Goal: Task Accomplishment & Management: Use online tool/utility

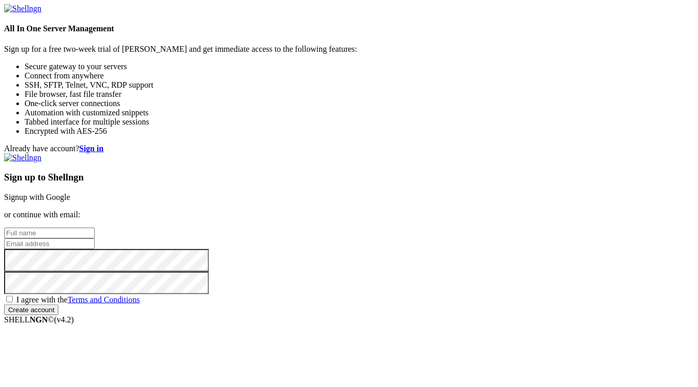
drag, startPoint x: 430, startPoint y: 114, endPoint x: 346, endPoint y: 114, distance: 83.5
click at [346, 144] on div "Already have account? Sign in Sign up to Shellngn Signup with Google or continu…" at bounding box center [349, 229] width 690 height 171
click at [70, 193] on link "Signup with Google" at bounding box center [37, 197] width 66 height 9
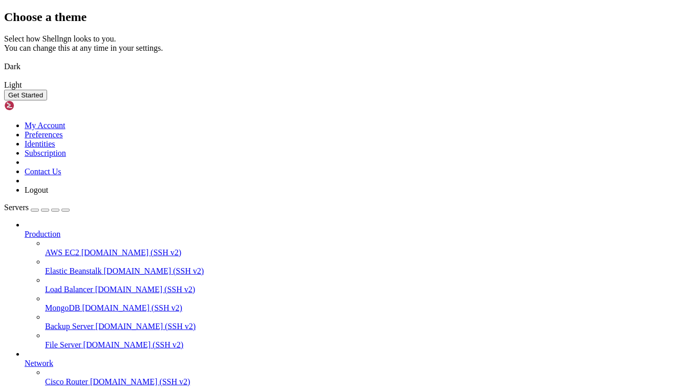
click at [4, 60] on img at bounding box center [4, 60] width 0 height 0
click at [47, 100] on button "Get Started" at bounding box center [25, 95] width 43 height 11
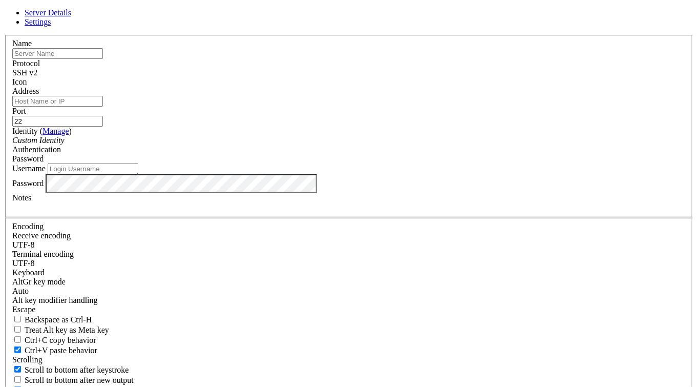
click at [103, 59] on input "text" at bounding box center [57, 53] width 91 height 11
click at [201, 162] on div "Name Protocol SSH v2 Icon Address Port 22 ( Manage )" at bounding box center [349, 223] width 690 height 377
click at [4, 35] on icon at bounding box center [4, 35] width 0 height 0
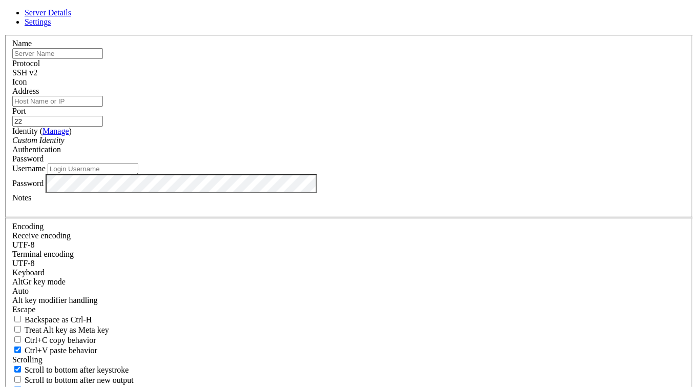
click at [44, 163] on span "Password" at bounding box center [27, 158] width 31 height 9
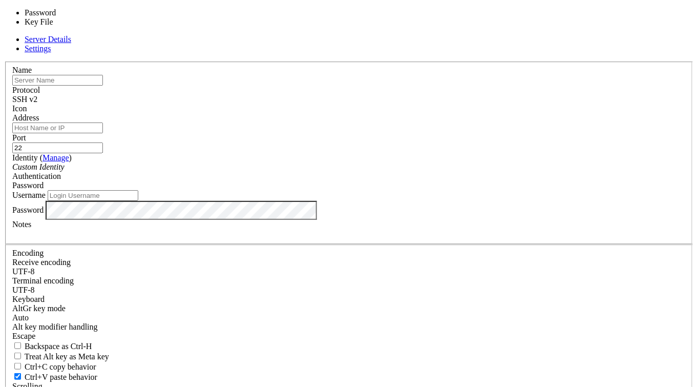
click at [44, 181] on span "Password" at bounding box center [27, 185] width 31 height 9
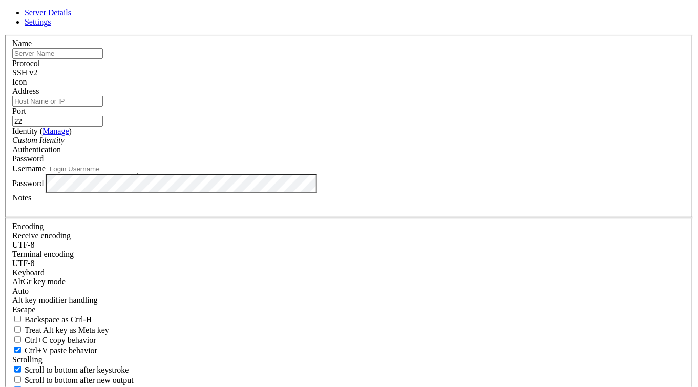
click at [297, 145] on div "Custom Identity" at bounding box center [349, 140] width 674 height 9
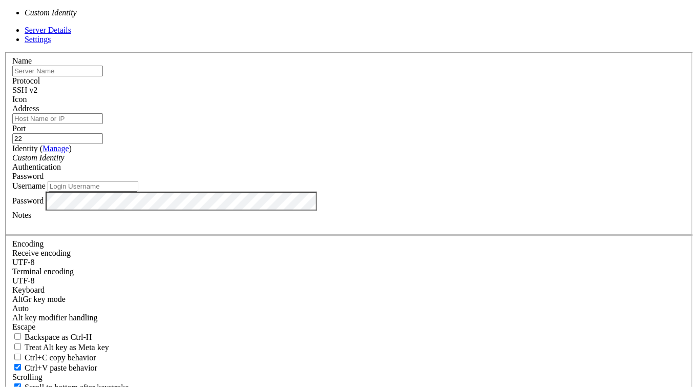
click at [297, 162] on div "Custom Identity" at bounding box center [349, 157] width 674 height 9
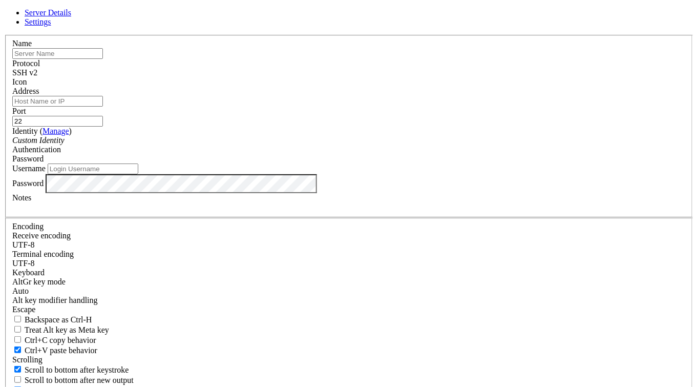
click at [103, 107] on input "Address" at bounding box center [57, 101] width 91 height 11
type input "[TECHNICAL_ID]"
click at [103, 59] on input "text" at bounding box center [57, 53] width 91 height 11
type input "nebulilabs"
click at [138, 174] on input "Username" at bounding box center [93, 168] width 91 height 11
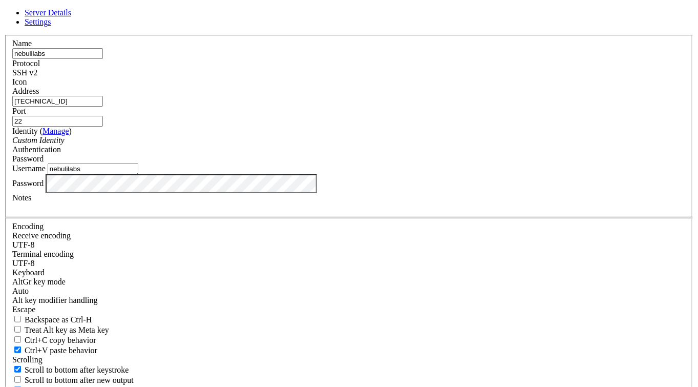
type input "nebulilabs"
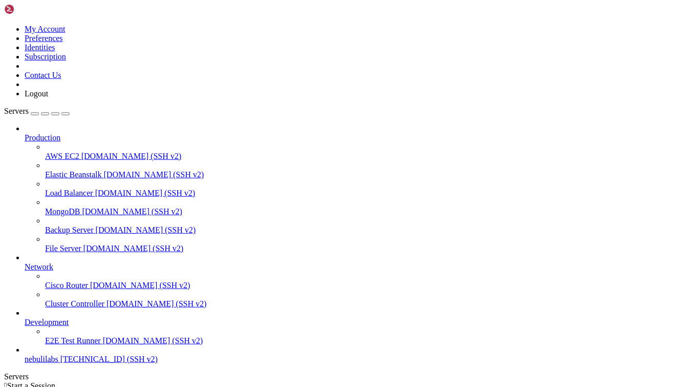
click at [78, 244] on span "File Server" at bounding box center [63, 248] width 36 height 9
click at [53, 133] on span "Production" at bounding box center [43, 137] width 36 height 9
click at [45, 13] on img at bounding box center [33, 9] width 59 height 10
click at [51, 152] on span "AWS EC2" at bounding box center [62, 156] width 34 height 9
click at [60, 170] on span "Elastic Beanstalk" at bounding box center [73, 174] width 57 height 9
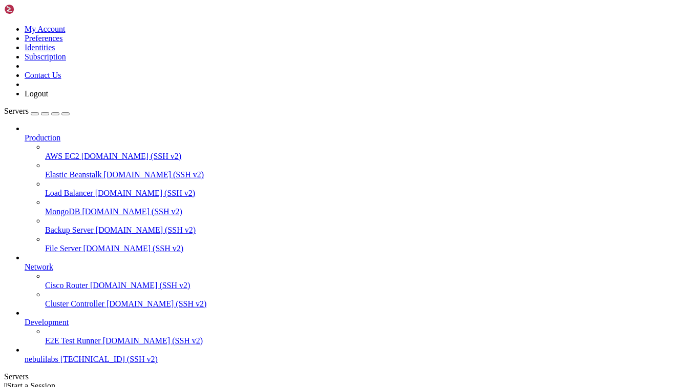
scroll to position [26, 0]
click at [90, 281] on span "[DOMAIN_NAME] (SSH v2)" at bounding box center [140, 285] width 100 height 9
click at [58, 360] on span "nebulilabs" at bounding box center [42, 358] width 34 height 9
click at [72, 363] on span "[TECHNICAL_ID] (SSH v2)" at bounding box center [108, 358] width 97 height 9
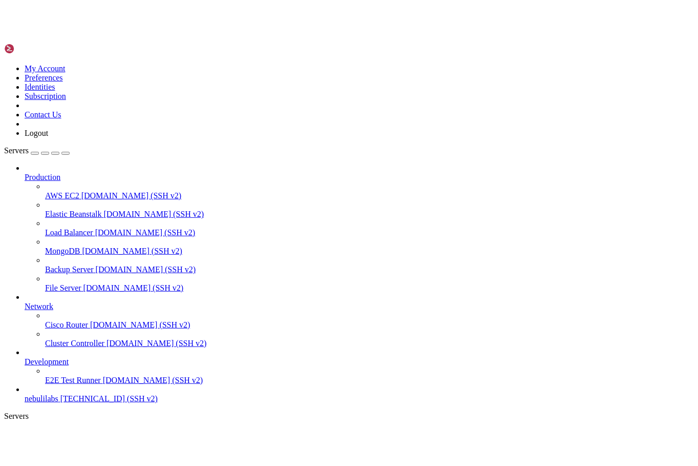
scroll to position [0, 0]
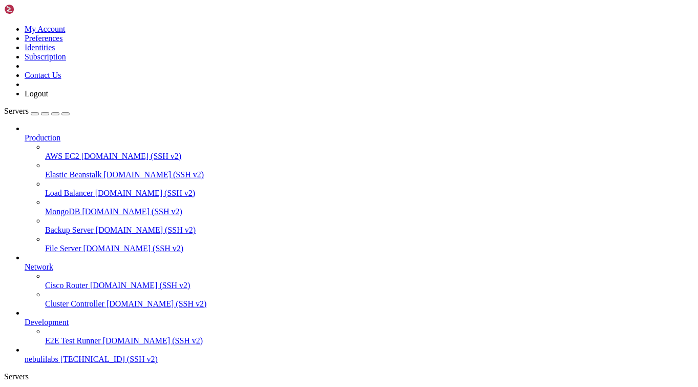
drag, startPoint x: 186, startPoint y: 588, endPoint x: 229, endPoint y: 588, distance: 42.5
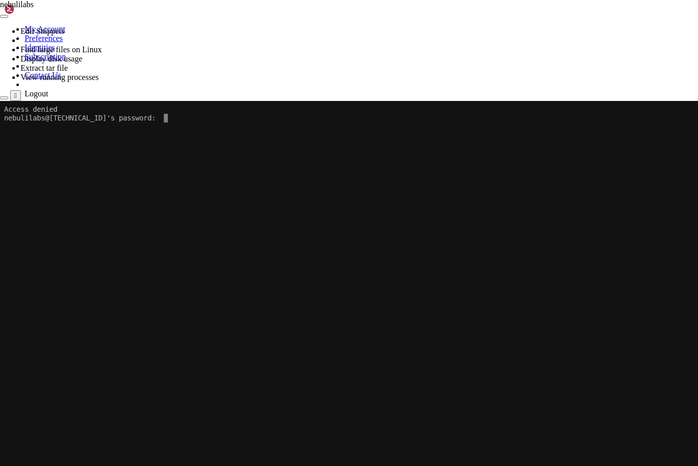
click at [165, 122] on x-row at bounding box center [349, 126] width 690 height 9
click at [164, 117] on x-row "nebulilabs@103.63.28.154's password:" at bounding box center [349, 117] width 690 height 9
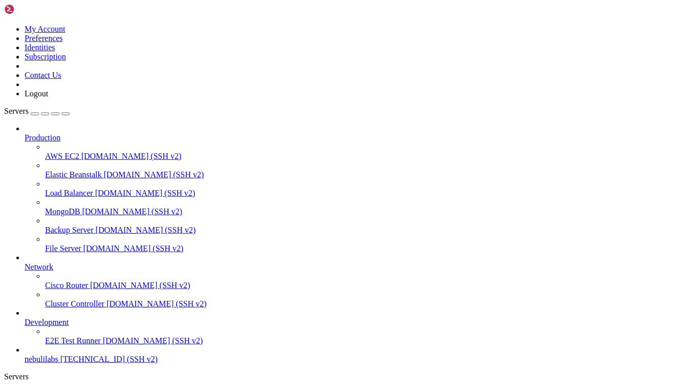
click at [58, 386] on span "nebulilabs" at bounding box center [42, 393] width 34 height 9
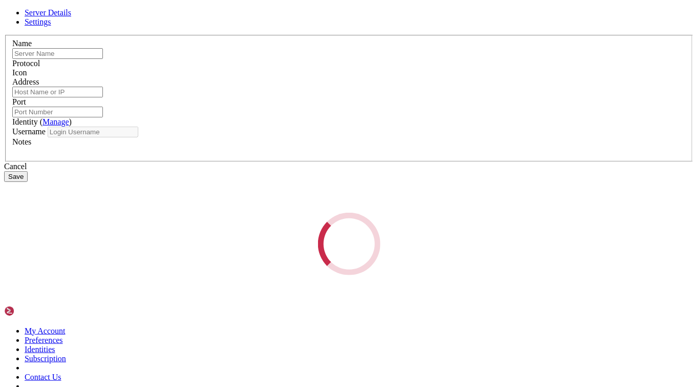
type input "nebulilabs"
type input "[TECHNICAL_ID]"
type input "22"
type input "nebulilabs"
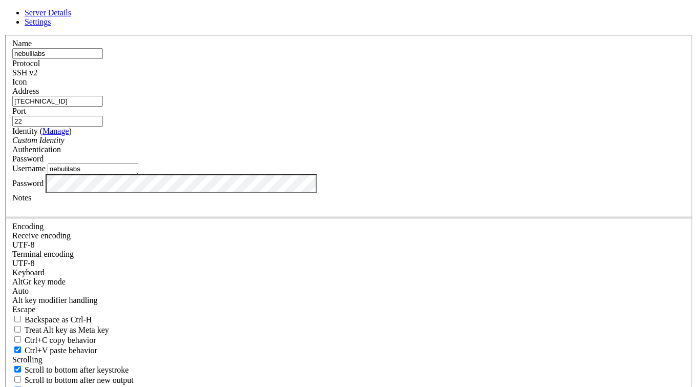
click at [187, 270] on div "Server Details Settings Name nebulilabs Protocol SSH v2 Icon" at bounding box center [349, 219] width 690 height 423
click at [205, 262] on div "Name nebulilabs Protocol SSH v2 Icon Address 103.63.28.154 Port 22 ( Manage )" at bounding box center [349, 223] width 690 height 377
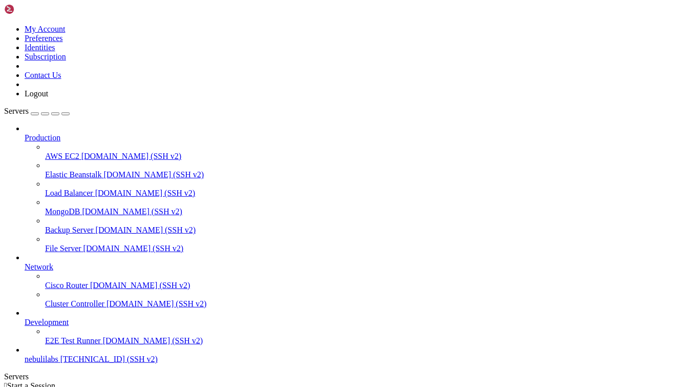
click at [54, 354] on span "nebulilabs" at bounding box center [42, 358] width 34 height 9
click at [37, 356] on span "nebulilabs" at bounding box center [42, 358] width 34 height 9
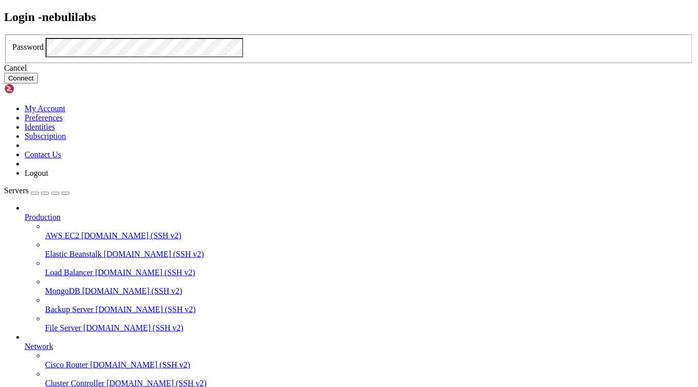
click at [38, 83] on button "Connect" at bounding box center [21, 78] width 34 height 11
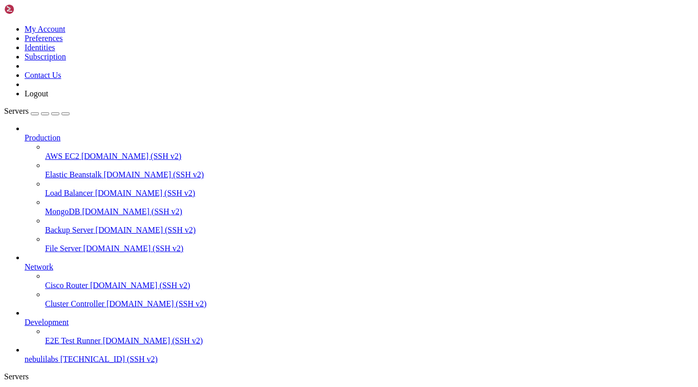
click at [58, 354] on span "nebulilabs" at bounding box center [42, 358] width 34 height 9
click at [58, 357] on span "nebulilabs" at bounding box center [42, 358] width 34 height 9
click at [58, 354] on span "nebulilabs" at bounding box center [42, 358] width 34 height 9
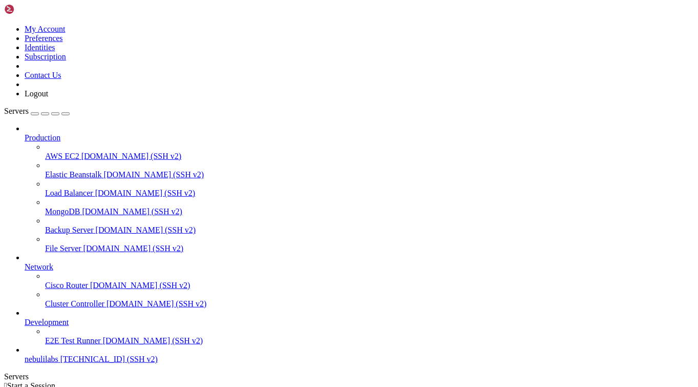
click at [58, 357] on span "nebulilabs" at bounding box center [42, 358] width 34 height 9
click at [81, 152] on span "[DOMAIN_NAME] (SSH v2)" at bounding box center [131, 156] width 100 height 9
click at [81, 170] on span "Elastic Beanstalk" at bounding box center [73, 174] width 57 height 9
click at [80, 189] on span "Load Balancer" at bounding box center [69, 193] width 48 height 9
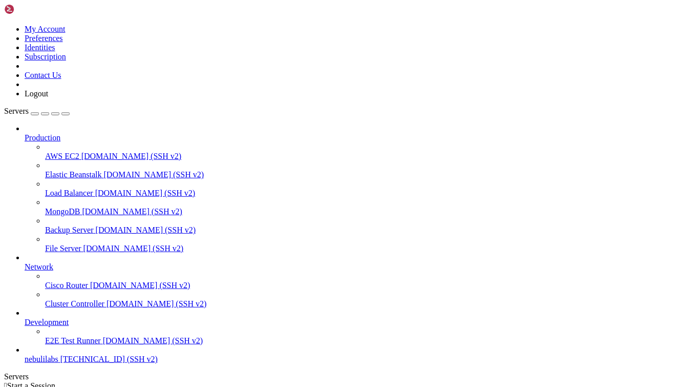
click at [80, 207] on span "MongoDB" at bounding box center [62, 211] width 35 height 9
click at [81, 225] on span "Backup Server" at bounding box center [69, 229] width 49 height 9
click at [71, 244] on span "File Server" at bounding box center [63, 248] width 36 height 9
click at [53, 354] on span "nebulilabs" at bounding box center [42, 358] width 34 height 9
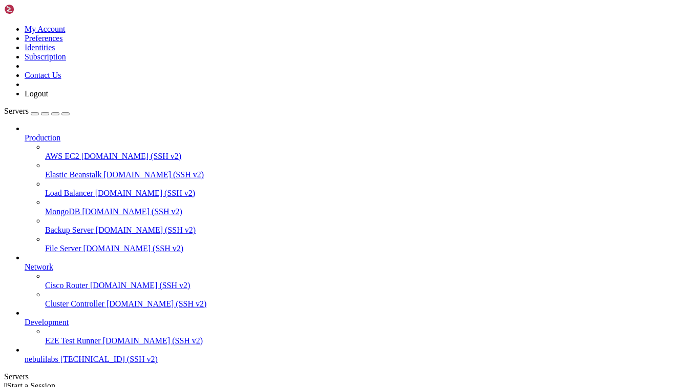
click at [53, 354] on span "nebulilabs" at bounding box center [42, 358] width 34 height 9
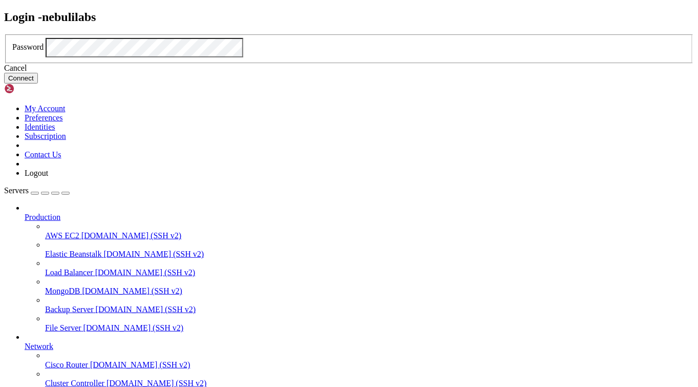
click at [38, 83] on button "Connect" at bounding box center [21, 78] width 34 height 11
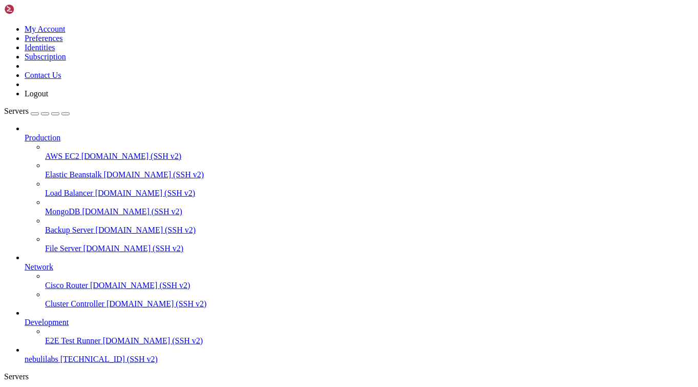
scroll to position [5, 1]
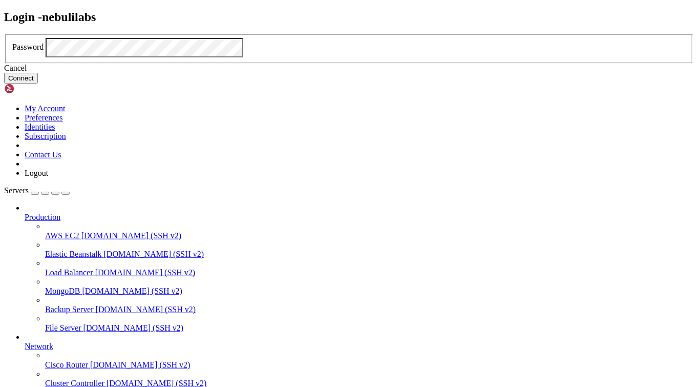
click at [38, 83] on button "Connect" at bounding box center [21, 78] width 34 height 11
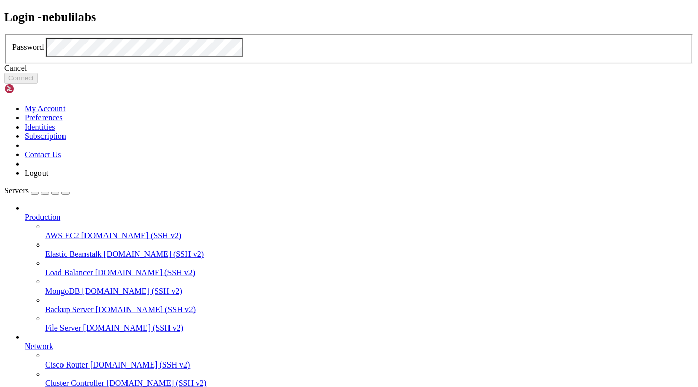
drag, startPoint x: 46, startPoint y: 362, endPoint x: 369, endPoint y: 231, distance: 348.6
click at [369, 73] on div "Cancel" at bounding box center [349, 68] width 690 height 9
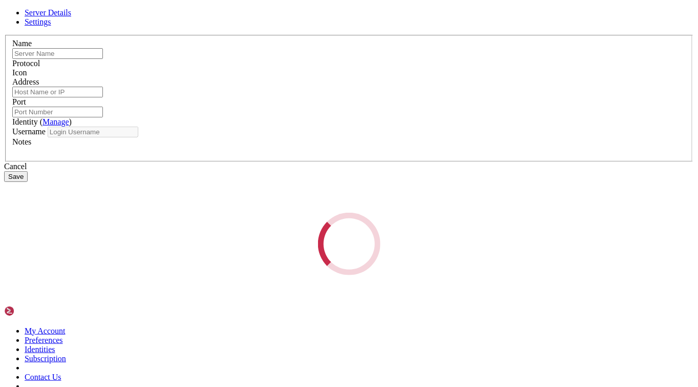
type input "nebulilabs"
type input "[TECHNICAL_ID]"
type input "22"
type input "nebulilabs"
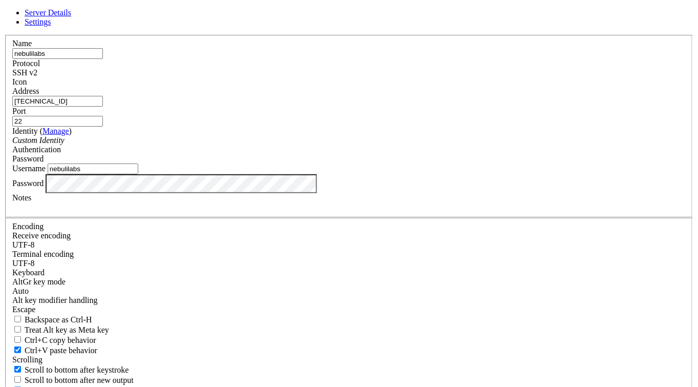
click at [46, 173] on label "Username" at bounding box center [28, 168] width 33 height 9
click at [138, 174] on input "nebulilabs" at bounding box center [93, 168] width 91 height 11
click at [165, 258] on div "Server Details Settings Name nebulilabs Protocol SSH v2 Icon" at bounding box center [349, 219] width 690 height 423
click at [51, 26] on span "Settings" at bounding box center [38, 21] width 27 height 9
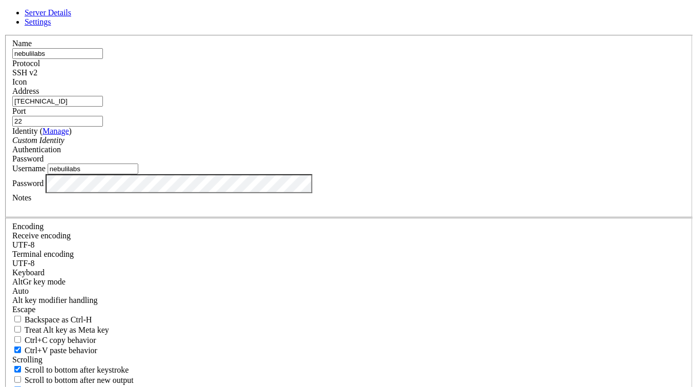
click at [71, 17] on span "Server Details" at bounding box center [48, 12] width 47 height 9
click at [12, 87] on span at bounding box center [12, 87] width 0 height 0
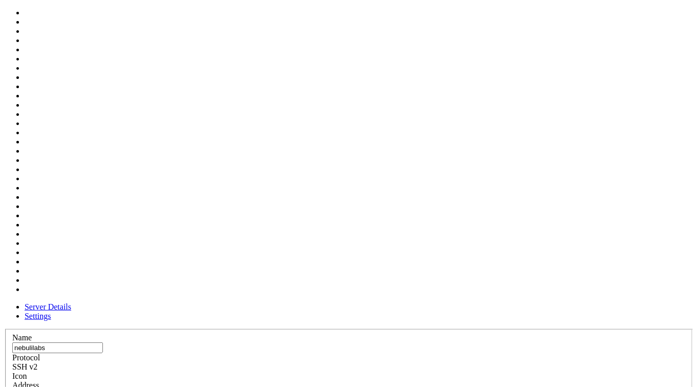
scroll to position [281, 0]
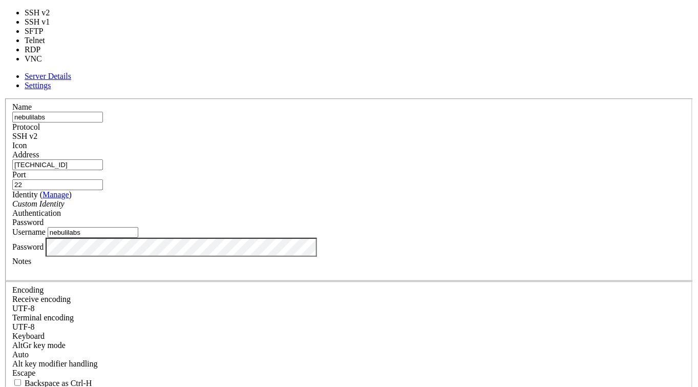
click at [413, 132] on div "SSH v2" at bounding box center [349, 136] width 674 height 9
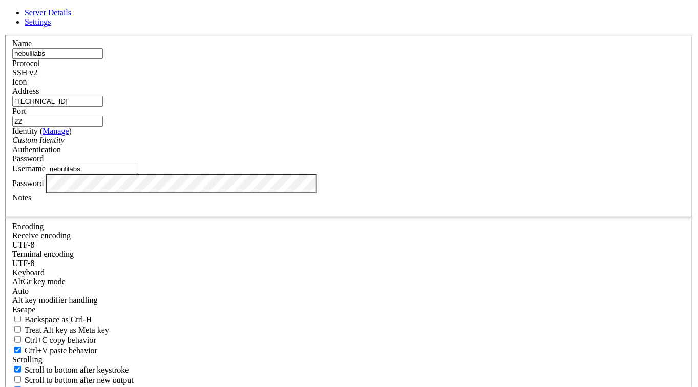
click at [413, 77] on div "SSH v2" at bounding box center [349, 72] width 674 height 9
click at [51, 26] on span "Settings" at bounding box center [38, 21] width 27 height 9
click at [4, 35] on icon at bounding box center [4, 35] width 0 height 0
